Goal: Task Accomplishment & Management: Manage account settings

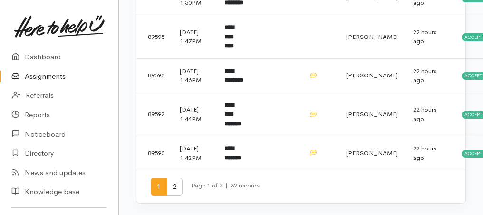
scroll to position [818, 0]
click at [177, 188] on span "2" at bounding box center [174, 187] width 16 height 18
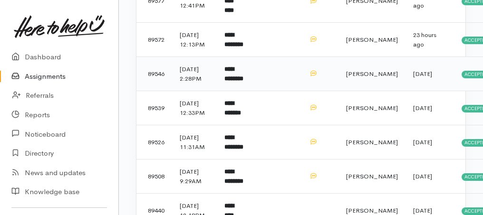
scroll to position [472, 0]
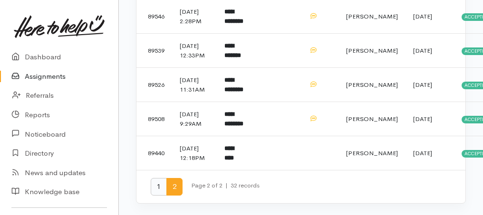
click at [156, 184] on span "1" at bounding box center [159, 187] width 16 height 18
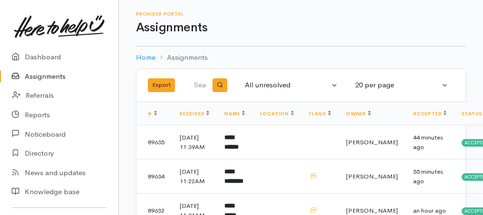
scroll to position [95, 0]
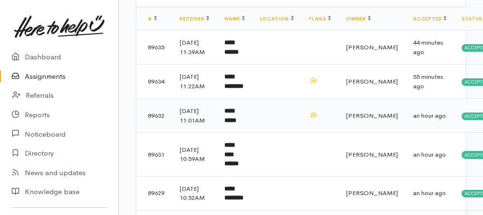
click at [236, 124] on b "**********" at bounding box center [230, 116] width 12 height 16
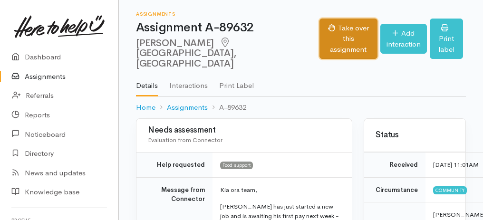
click at [319, 32] on button "Take over this assignment" at bounding box center [347, 39] width 57 height 41
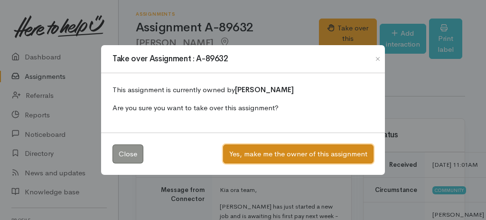
click at [288, 155] on button "Yes, make me the owner of this assignment" at bounding box center [298, 153] width 151 height 19
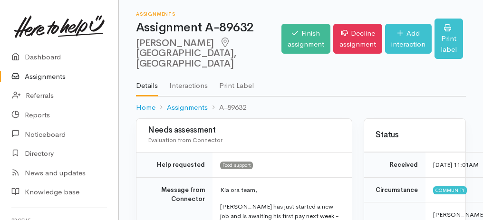
click at [54, 76] on link "Assignments" at bounding box center [59, 76] width 118 height 19
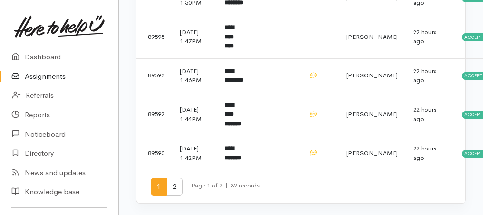
scroll to position [818, 0]
click at [174, 190] on span "2" at bounding box center [174, 187] width 16 height 18
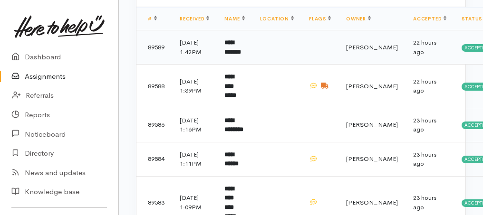
scroll to position [221, 0]
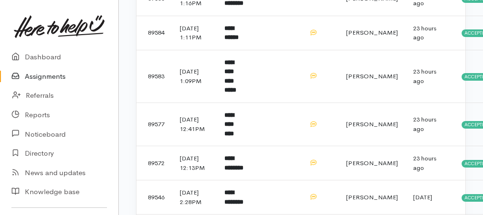
click at [242, 146] on td "**********" at bounding box center [234, 125] width 35 height 44
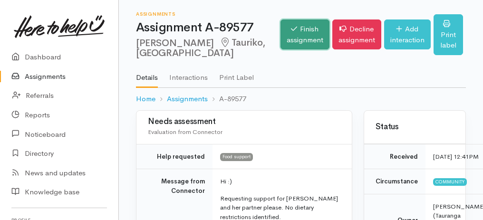
click at [280, 49] on link "Finish assignment" at bounding box center [304, 34] width 49 height 30
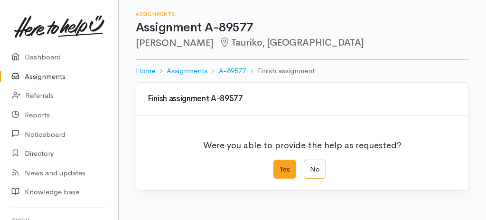
click at [285, 174] on label "Yes" at bounding box center [285, 169] width 23 height 19
click at [280, 166] on input "Yes" at bounding box center [277, 163] width 6 height 6
radio input "true"
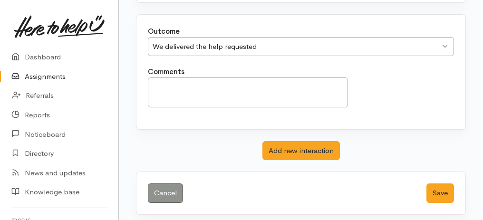
scroll to position [189, 0]
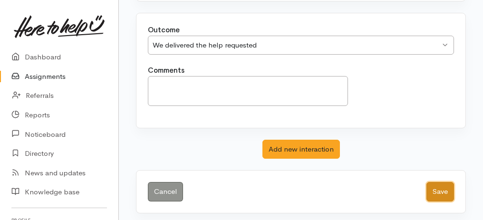
click at [442, 195] on button "Save" at bounding box center [440, 191] width 28 height 19
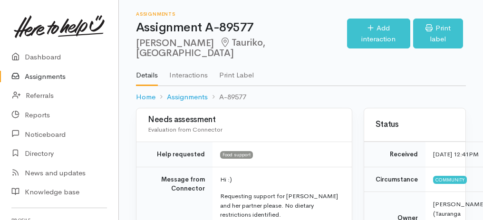
click at [47, 74] on link "Assignments" at bounding box center [59, 76] width 118 height 19
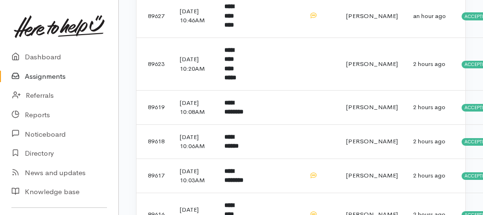
scroll to position [343, 0]
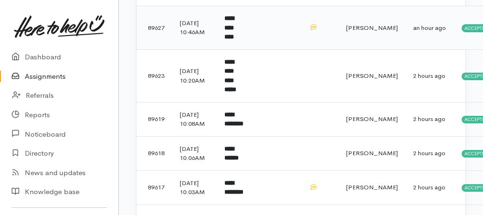
click at [234, 40] on b "**********" at bounding box center [229, 27] width 10 height 25
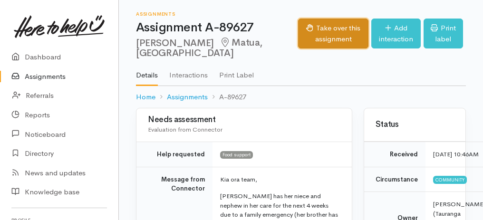
click at [309, 28] on button "Take over this assignment" at bounding box center [333, 34] width 71 height 30
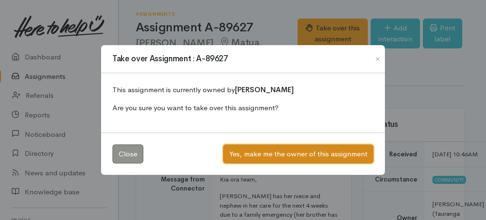
click at [333, 152] on button "Yes, make me the owner of this assignment" at bounding box center [298, 153] width 151 height 19
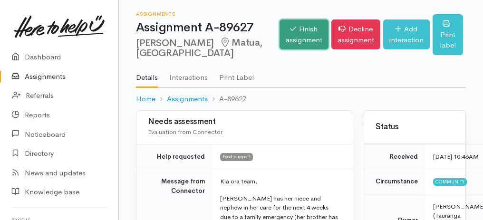
click at [285, 34] on link "Finish assignment" at bounding box center [303, 34] width 49 height 30
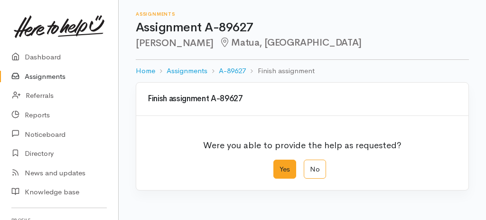
click at [278, 166] on label "Yes" at bounding box center [285, 169] width 23 height 19
click at [278, 166] on input "Yes" at bounding box center [277, 163] width 6 height 6
radio input "true"
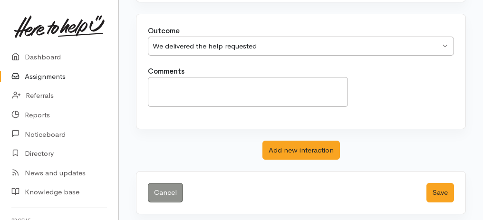
scroll to position [189, 0]
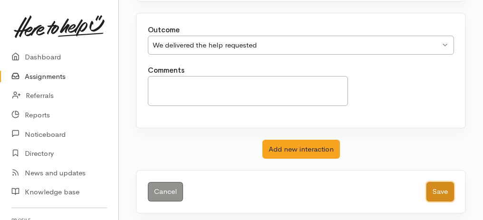
click at [437, 186] on button "Save" at bounding box center [440, 191] width 28 height 19
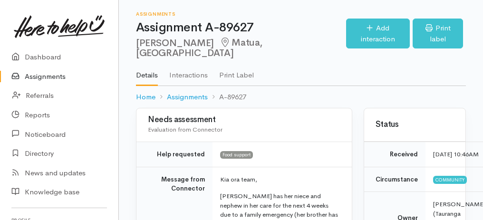
click at [46, 76] on link "Assignments" at bounding box center [59, 76] width 118 height 19
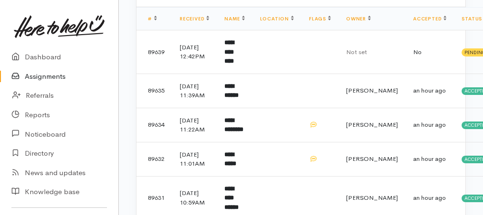
scroll to position [221, 0]
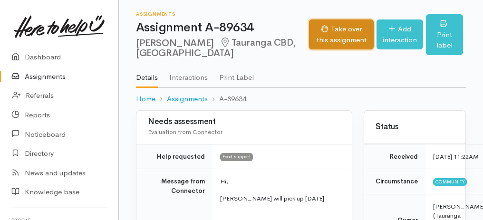
click at [321, 33] on button "Take over this assignment" at bounding box center [341, 34] width 65 height 30
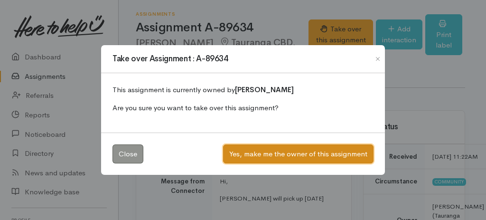
click at [285, 156] on button "Yes, make me the owner of this assignment" at bounding box center [298, 153] width 151 height 19
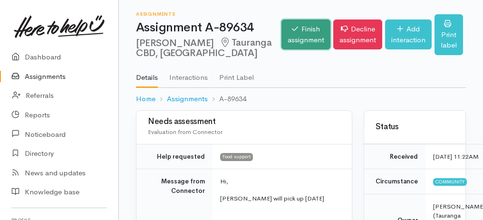
click at [281, 46] on link "Finish assignment" at bounding box center [305, 34] width 49 height 30
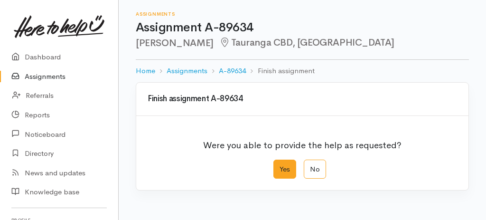
click at [280, 173] on label "Yes" at bounding box center [285, 169] width 23 height 19
click at [280, 166] on input "Yes" at bounding box center [277, 163] width 6 height 6
radio input "true"
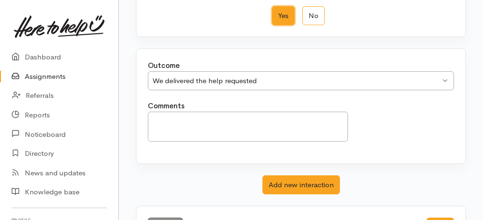
scroll to position [189, 0]
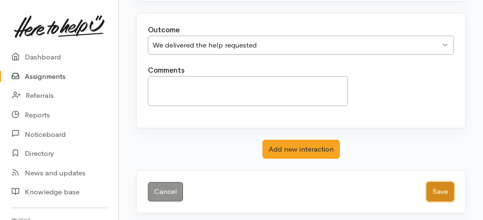
click at [440, 190] on button "Save" at bounding box center [440, 191] width 28 height 19
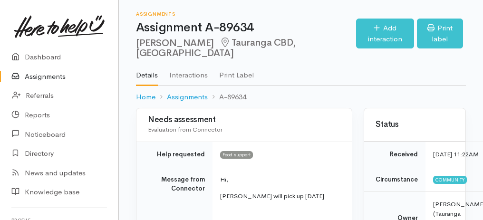
click at [36, 78] on link "Assignments" at bounding box center [59, 76] width 118 height 19
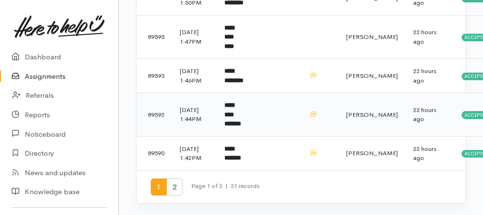
scroll to position [818, 0]
click at [179, 189] on span "2" at bounding box center [174, 188] width 16 height 18
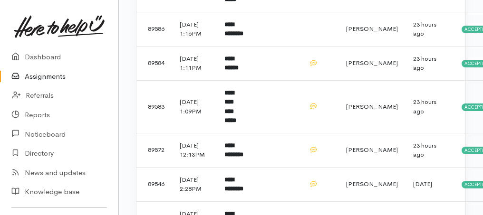
scroll to position [253, 0]
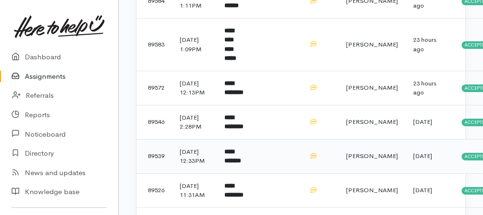
click at [241, 173] on td "**********" at bounding box center [234, 156] width 35 height 34
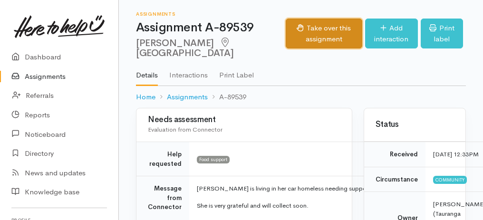
click at [333, 37] on button "Take over this assignment" at bounding box center [324, 34] width 76 height 30
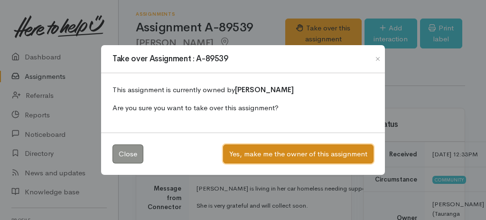
click at [322, 154] on button "Yes, make me the owner of this assignment" at bounding box center [298, 153] width 151 height 19
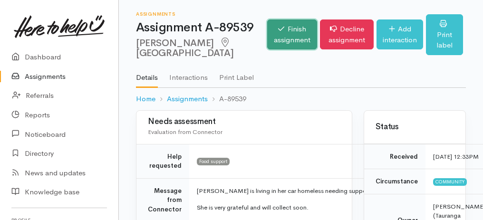
click at [267, 30] on link "Finish assignment" at bounding box center [292, 34] width 50 height 30
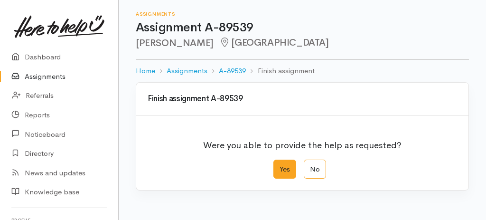
click at [286, 166] on label "Yes" at bounding box center [285, 169] width 23 height 19
click at [280, 166] on input "Yes" at bounding box center [277, 163] width 6 height 6
radio input "true"
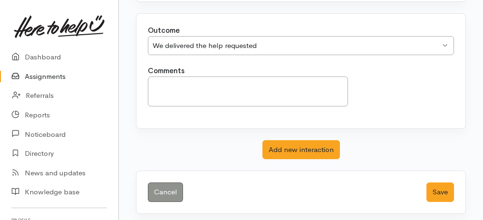
scroll to position [189, 0]
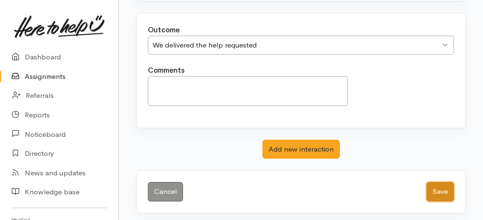
click at [445, 193] on button "Save" at bounding box center [440, 191] width 28 height 19
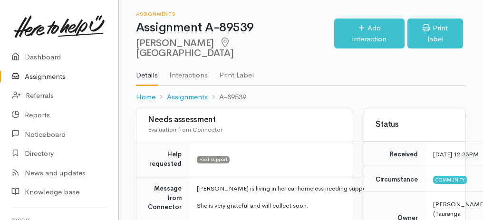
click at [54, 74] on link "Assignments" at bounding box center [59, 76] width 118 height 19
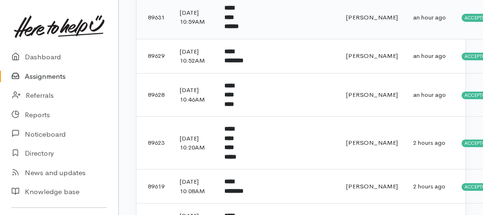
scroll to position [380, 0]
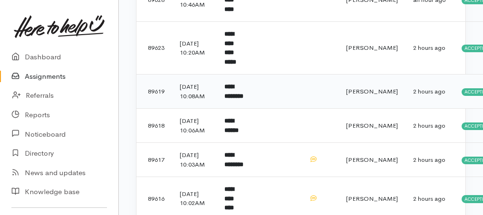
click at [227, 99] on b "**********" at bounding box center [233, 92] width 19 height 16
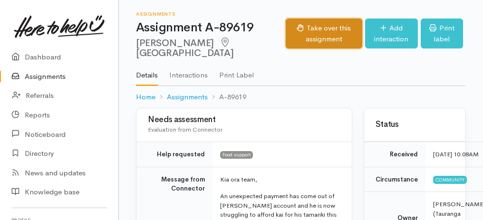
click at [316, 38] on button "Take over this assignment" at bounding box center [324, 34] width 76 height 30
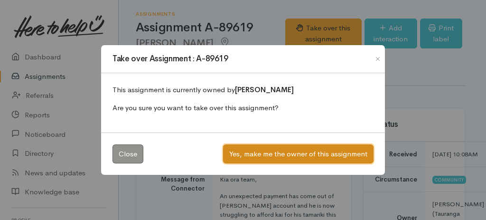
click at [300, 150] on button "Yes, make me the owner of this assignment" at bounding box center [298, 153] width 151 height 19
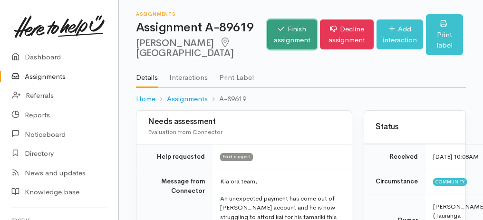
click at [267, 38] on link "Finish assignment" at bounding box center [292, 34] width 50 height 30
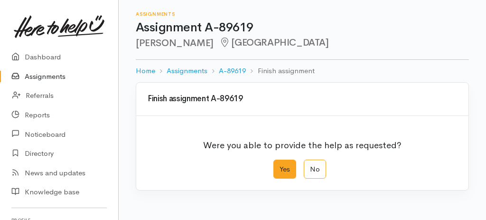
click at [289, 166] on label "Yes" at bounding box center [285, 169] width 23 height 19
click at [280, 166] on input "Yes" at bounding box center [277, 163] width 6 height 6
radio input "true"
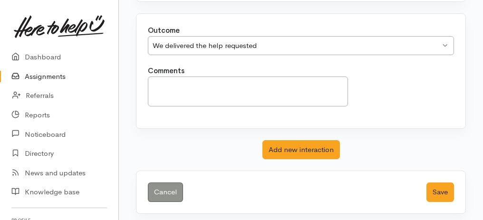
scroll to position [189, 0]
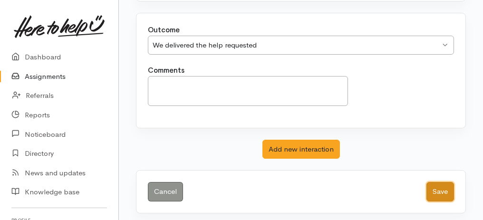
click at [433, 182] on button "Save" at bounding box center [440, 191] width 28 height 19
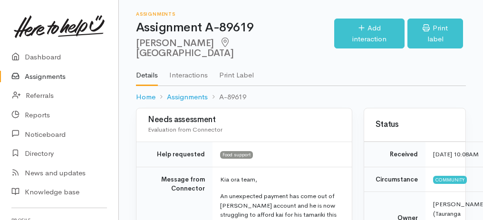
click at [47, 76] on link "Assignments" at bounding box center [59, 76] width 118 height 19
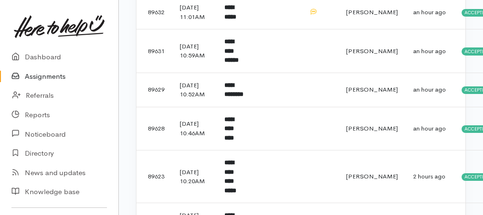
scroll to position [253, 0]
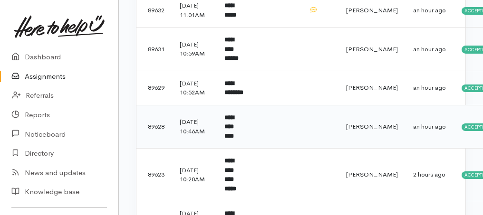
click at [232, 139] on b "**********" at bounding box center [229, 126] width 10 height 25
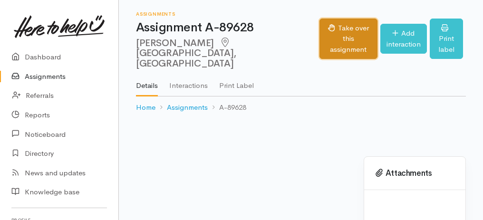
click at [320, 33] on button "Take over this assignment" at bounding box center [347, 39] width 57 height 41
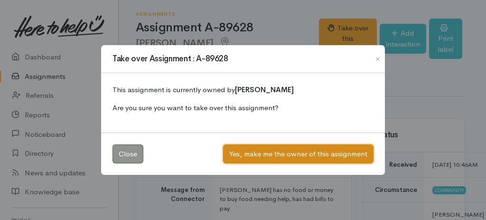
click at [287, 153] on button "Yes, make me the owner of this assignment" at bounding box center [298, 153] width 151 height 19
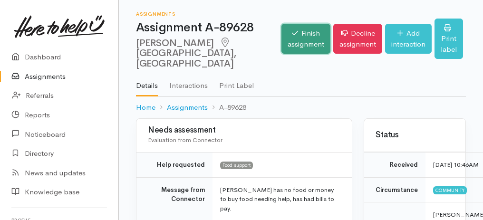
click at [281, 32] on link "Finish assignment" at bounding box center [305, 39] width 49 height 30
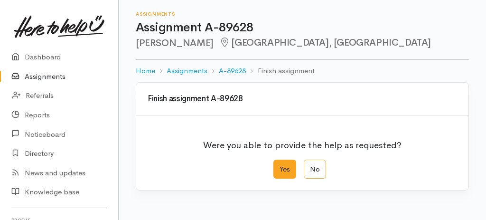
drag, startPoint x: 283, startPoint y: 170, endPoint x: 287, endPoint y: 167, distance: 5.8
click at [283, 171] on label "Yes" at bounding box center [285, 169] width 23 height 19
click at [280, 166] on input "Yes" at bounding box center [277, 163] width 6 height 6
radio input "true"
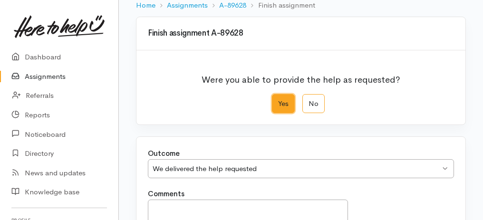
scroll to position [189, 0]
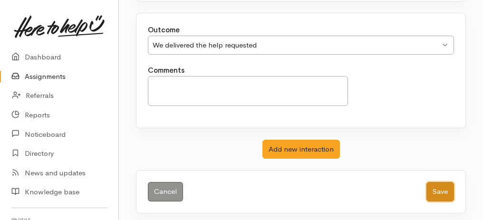
click at [443, 182] on button "Save" at bounding box center [440, 191] width 28 height 19
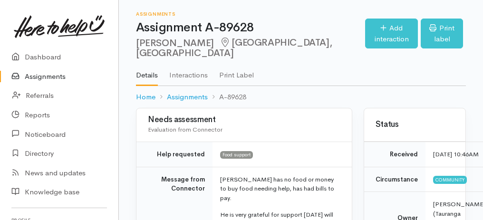
click at [54, 74] on link "Assignments" at bounding box center [59, 76] width 118 height 19
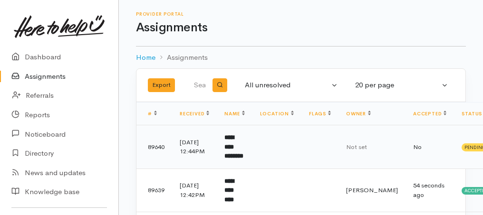
scroll to position [126, 0]
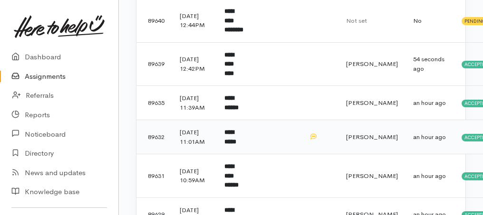
click at [236, 145] on b "**********" at bounding box center [230, 137] width 12 height 16
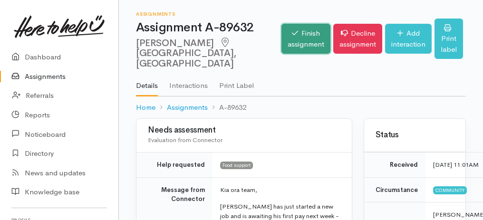
click at [281, 42] on link "Finish assignment" at bounding box center [305, 39] width 49 height 30
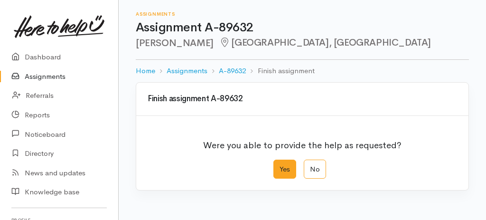
click at [290, 162] on label "Yes" at bounding box center [285, 169] width 23 height 19
click at [280, 162] on input "Yes" at bounding box center [277, 163] width 6 height 6
radio input "true"
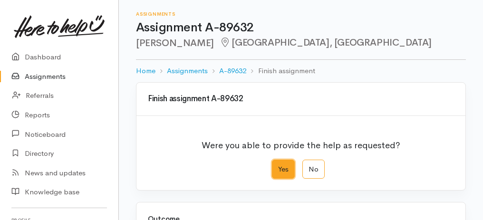
scroll to position [189, 0]
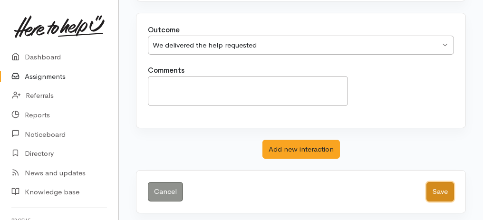
click at [432, 183] on button "Save" at bounding box center [440, 191] width 28 height 19
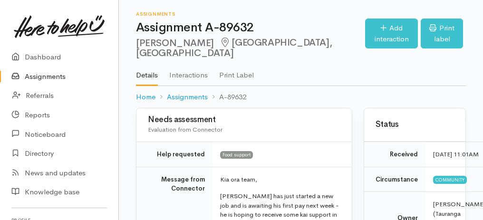
click at [50, 77] on link "Assignments" at bounding box center [59, 76] width 118 height 19
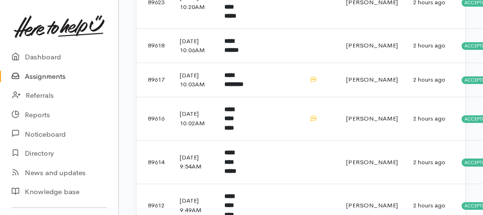
scroll to position [443, 0]
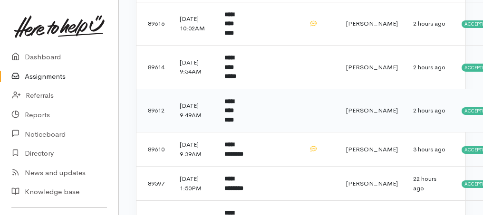
click at [234, 123] on b "**********" at bounding box center [229, 110] width 10 height 25
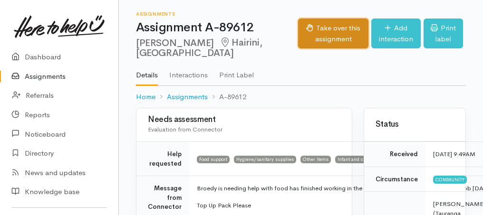
click at [310, 38] on button "Take over this assignment" at bounding box center [333, 34] width 71 height 30
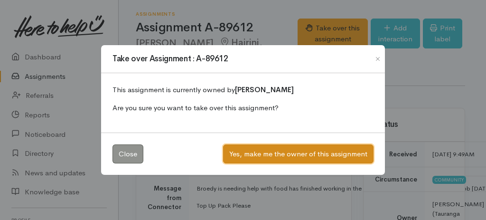
click at [319, 155] on button "Yes, make me the owner of this assignment" at bounding box center [298, 153] width 151 height 19
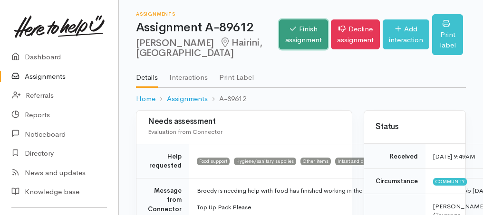
click at [279, 48] on link "Finish assignment" at bounding box center [303, 34] width 49 height 30
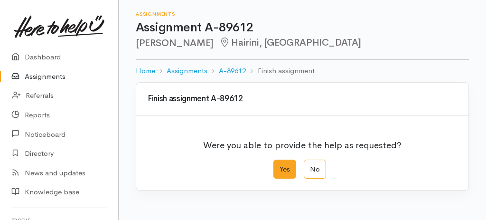
click at [290, 170] on label "Yes" at bounding box center [285, 169] width 23 height 19
click at [280, 166] on input "Yes" at bounding box center [277, 163] width 6 height 6
radio input "true"
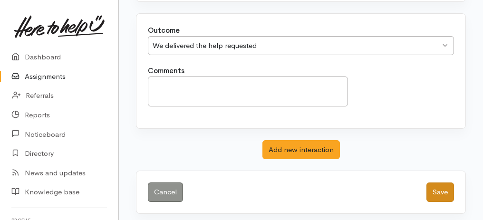
scroll to position [189, 0]
click at [442, 189] on button "Save" at bounding box center [440, 191] width 28 height 19
